Goal: Transaction & Acquisition: Purchase product/service

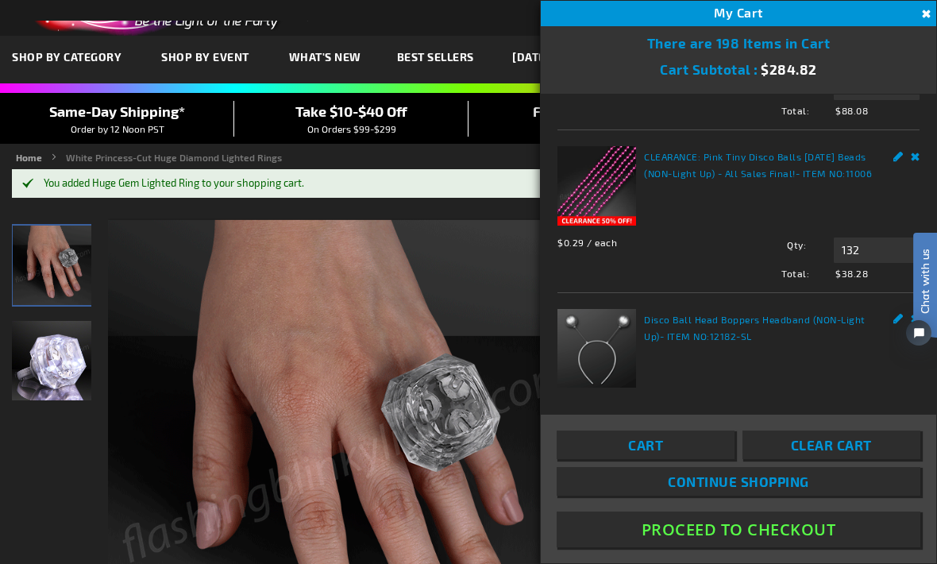
scroll to position [555, 0]
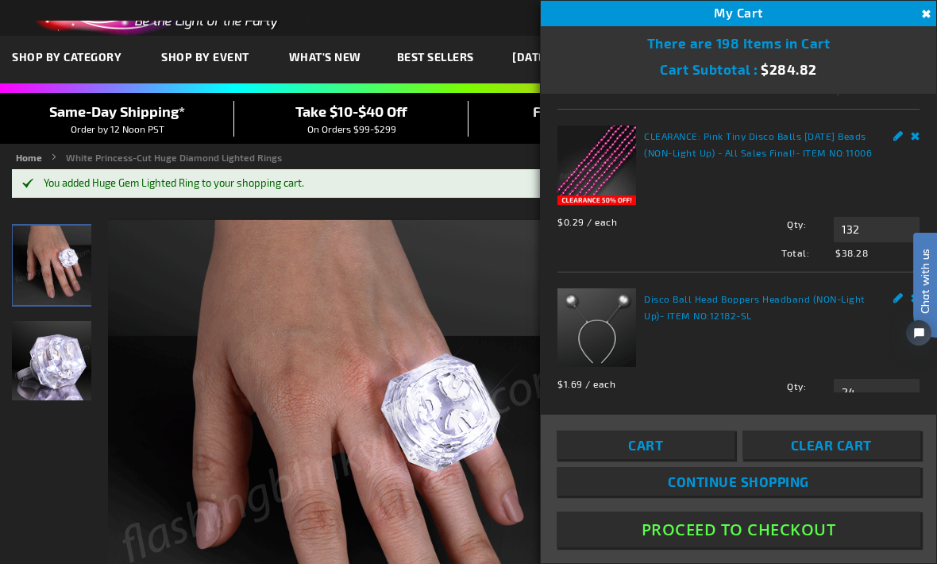
click at [600, 179] on img at bounding box center [597, 165] width 79 height 79
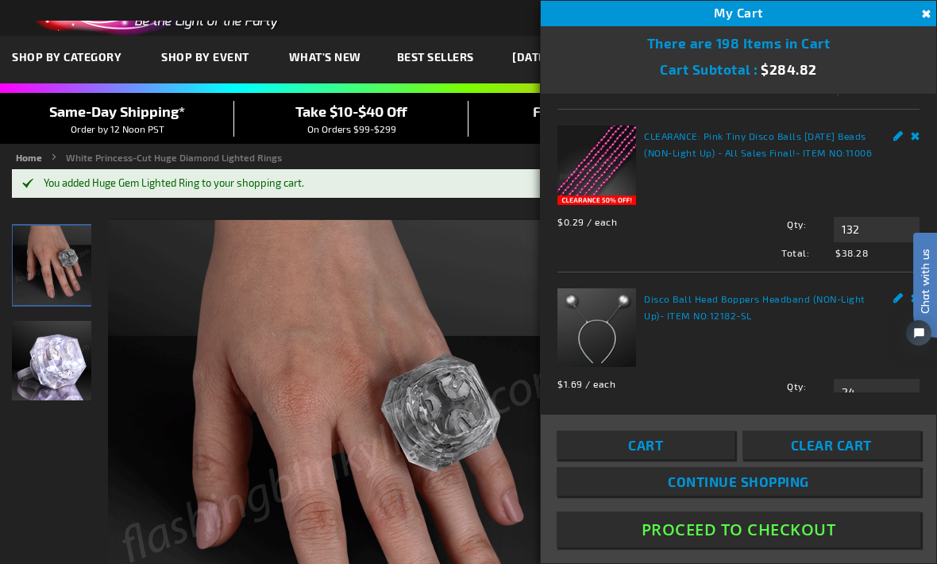
click at [592, 178] on img at bounding box center [597, 165] width 79 height 79
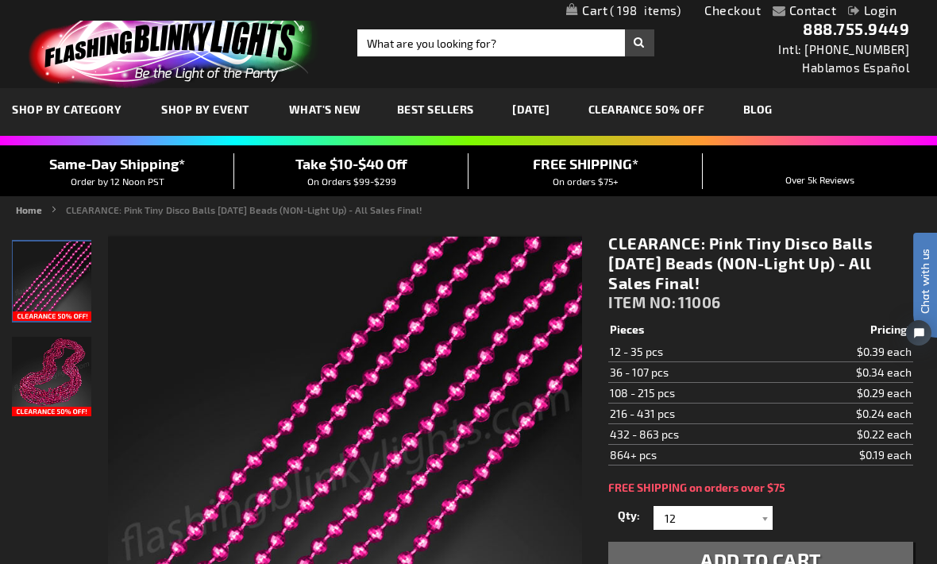
click at [616, 9] on span "198" at bounding box center [645, 10] width 71 height 14
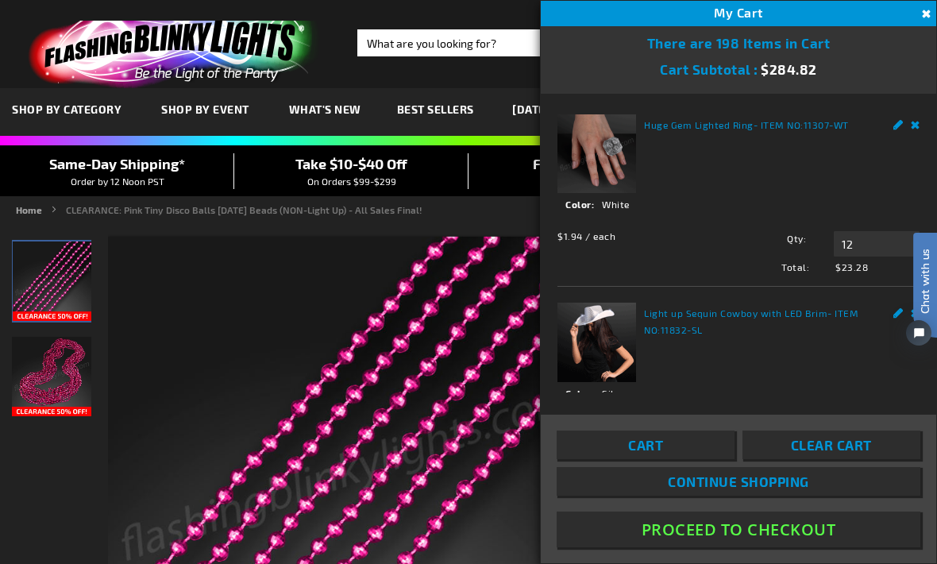
click at [706, 459] on link "Cart" at bounding box center [646, 445] width 178 height 29
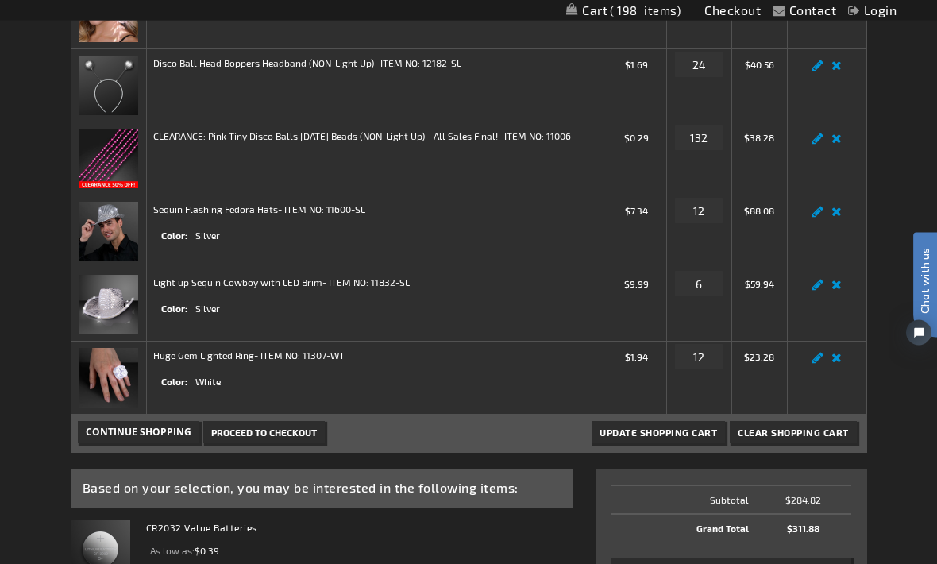
scroll to position [300, 0]
click at [708, 361] on input "12" at bounding box center [699, 355] width 48 height 25
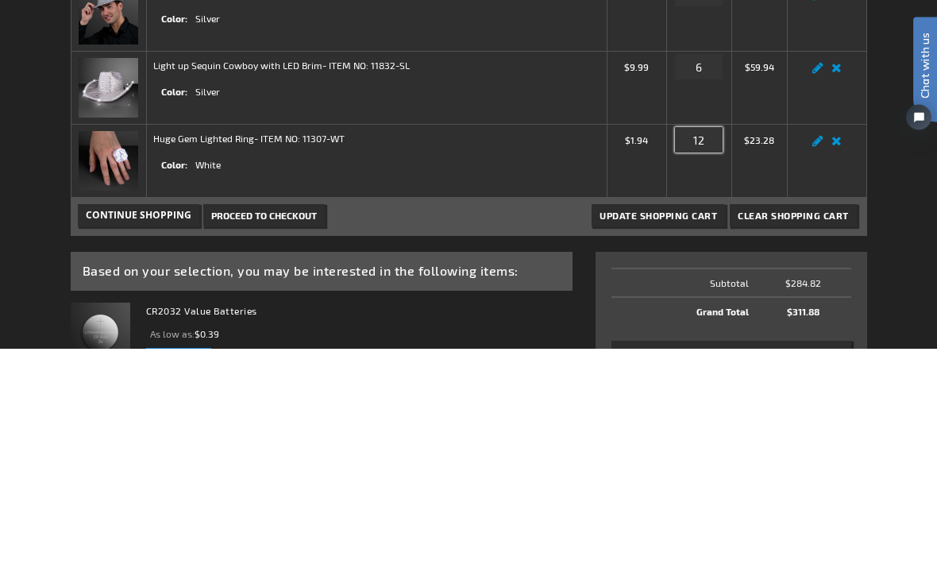
type input "1"
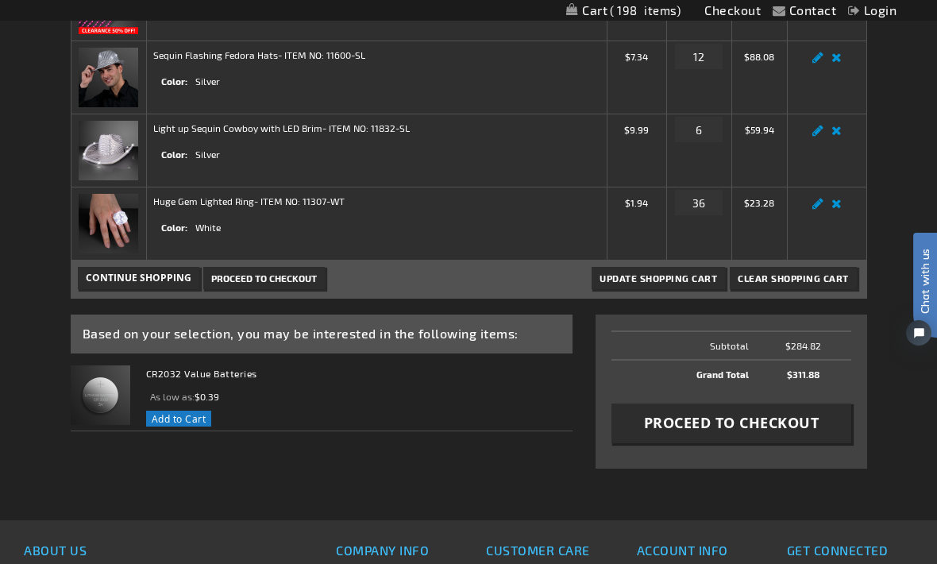
scroll to position [451, 0]
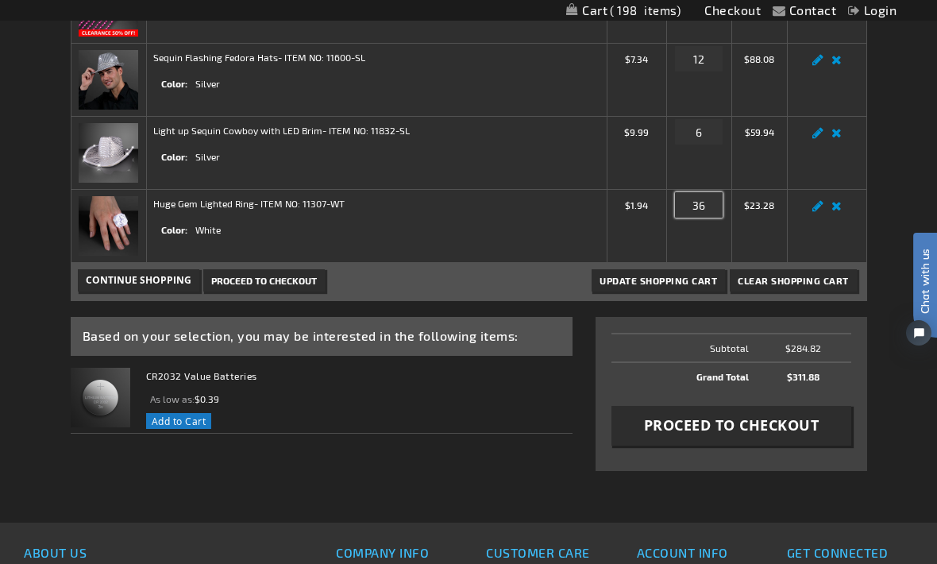
type input "36"
click at [680, 275] on span "Update Shopping Cart" at bounding box center [659, 280] width 118 height 11
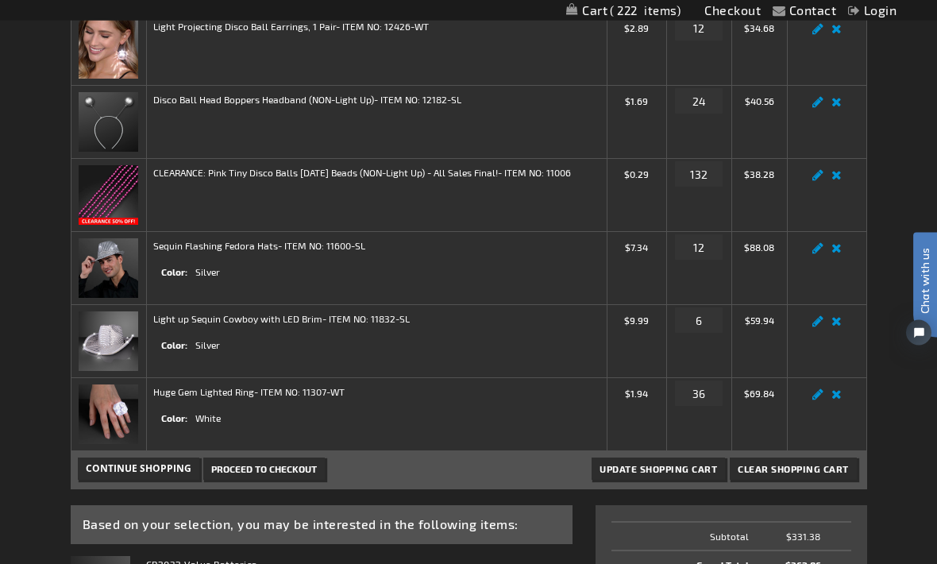
scroll to position [263, 0]
click at [837, 326] on link "Remove item" at bounding box center [837, 326] width 18 height 0
